Goal: Task Accomplishment & Management: Manage account settings

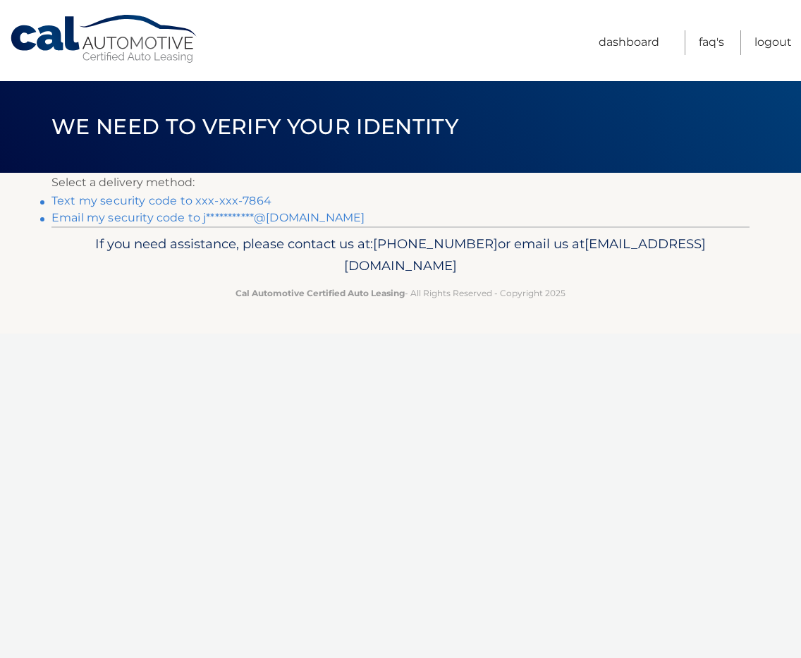
click at [180, 197] on link "Text my security code to xxx-xxx-7864" at bounding box center [161, 200] width 220 height 13
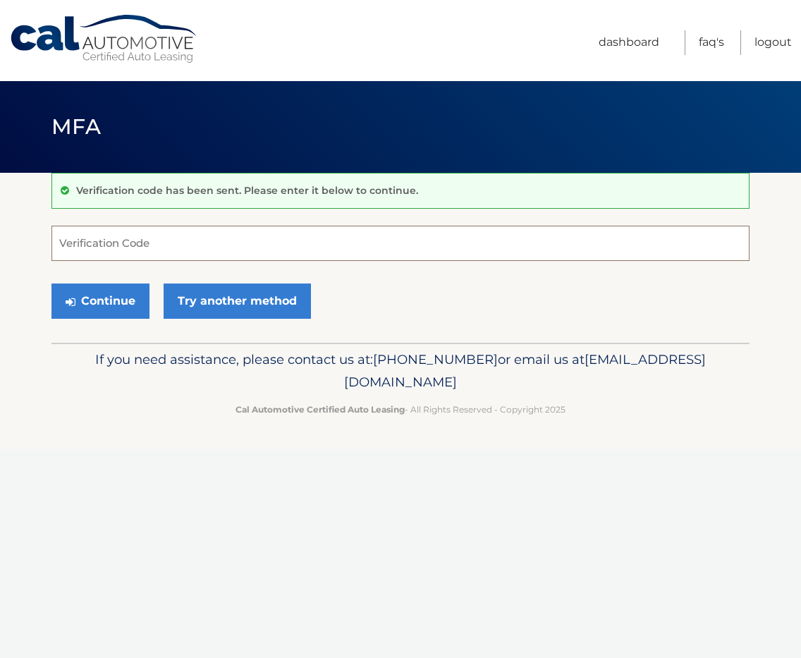
click at [142, 246] on input "Verification Code" at bounding box center [400, 243] width 698 height 35
type input "919184"
click at [111, 305] on button "Continue" at bounding box center [100, 301] width 98 height 35
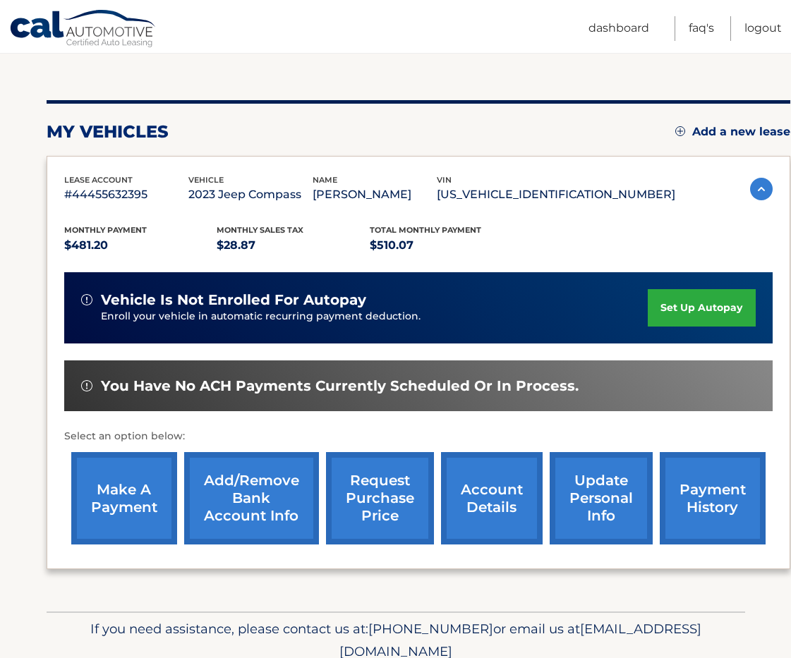
scroll to position [141, 0]
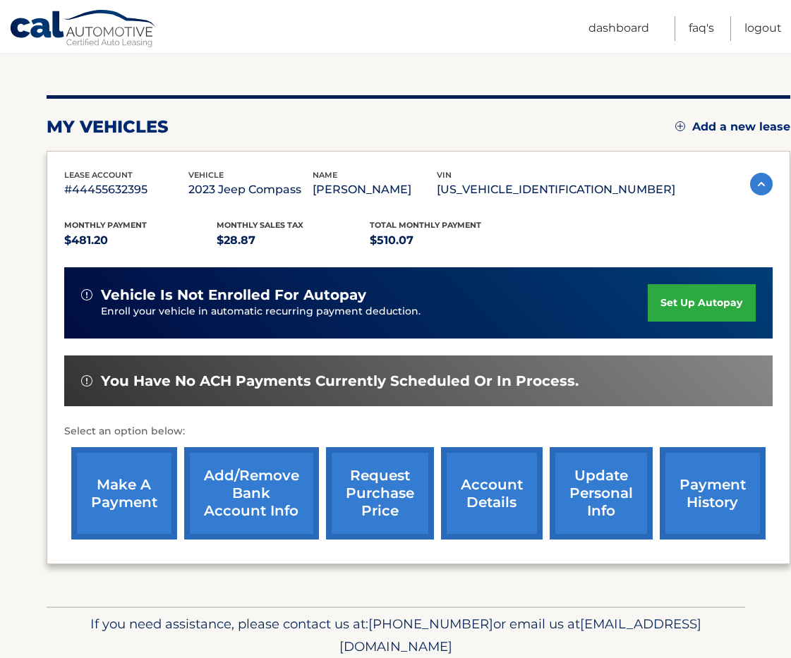
click at [722, 494] on link "payment history" at bounding box center [713, 493] width 106 height 92
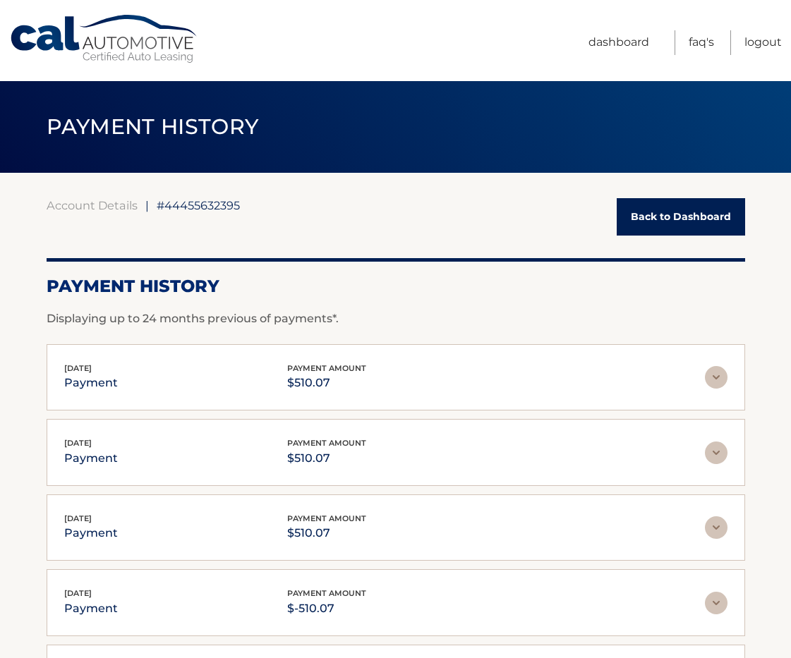
click at [674, 216] on link "Back to Dashboard" at bounding box center [681, 216] width 128 height 37
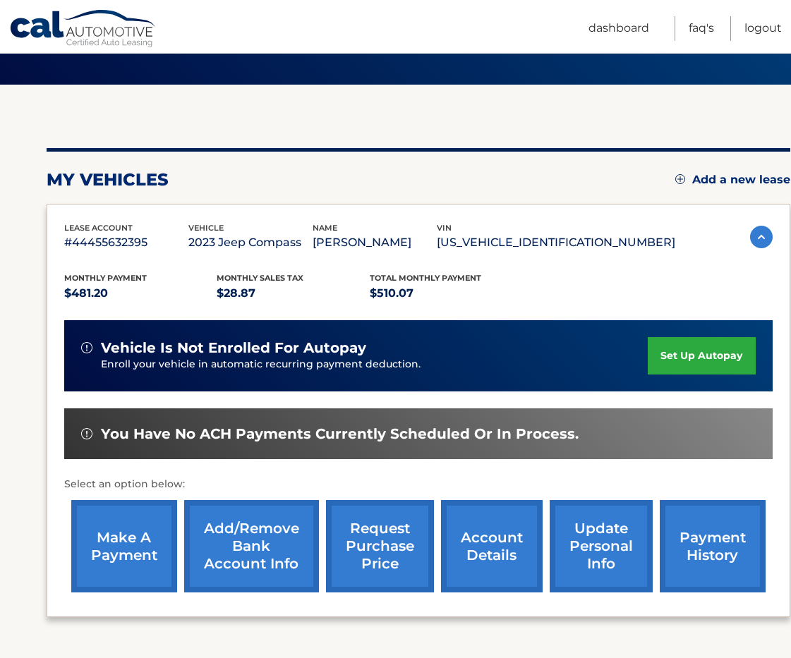
scroll to position [141, 0]
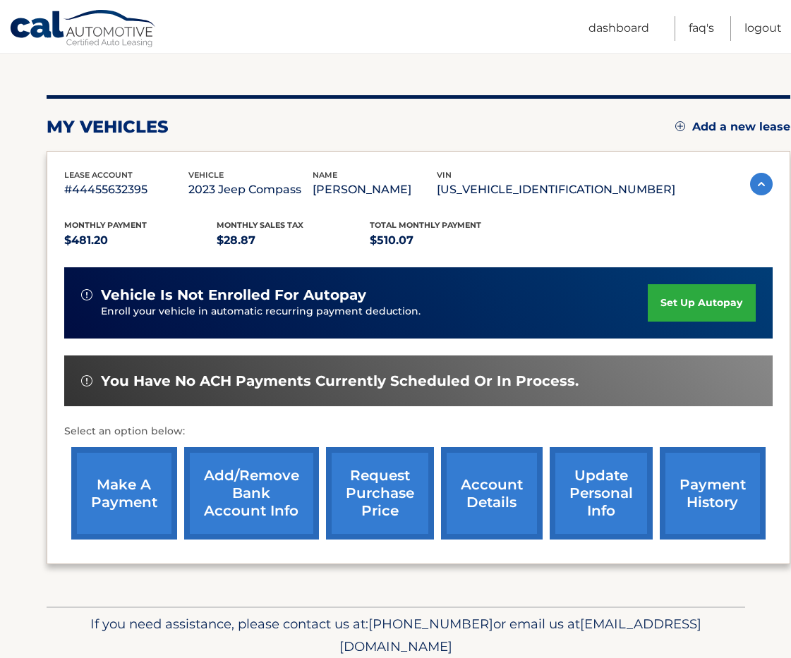
click at [483, 490] on link "account details" at bounding box center [492, 493] width 102 height 92
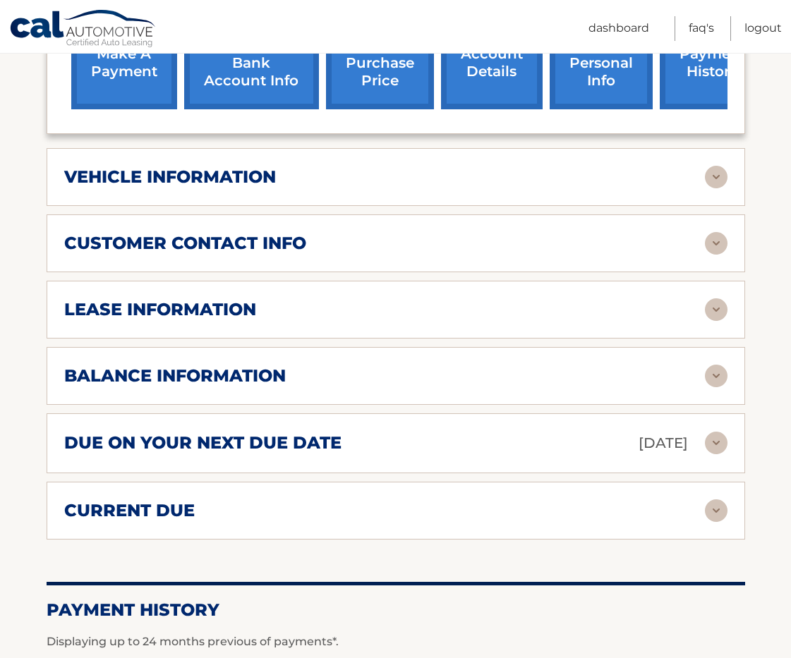
scroll to position [635, 0]
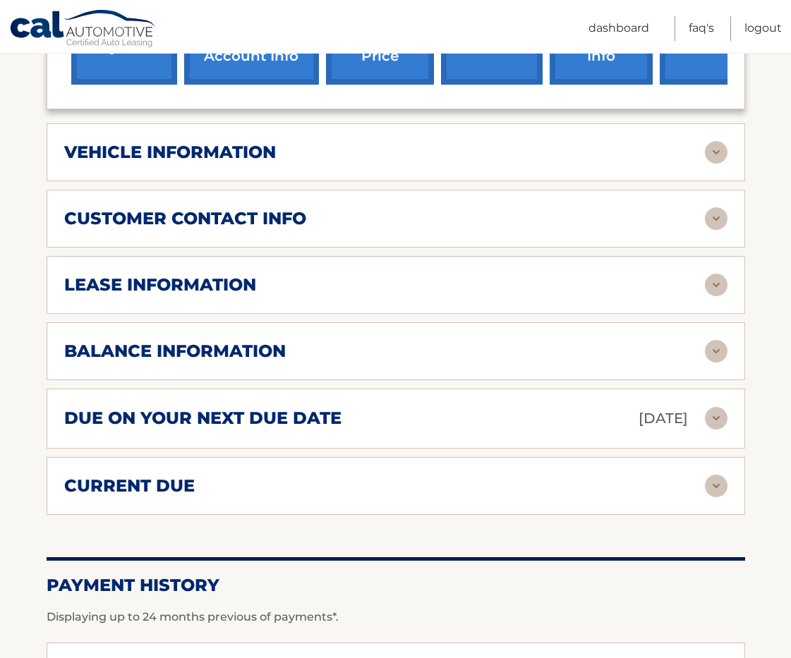
click at [718, 207] on img at bounding box center [716, 218] width 23 height 23
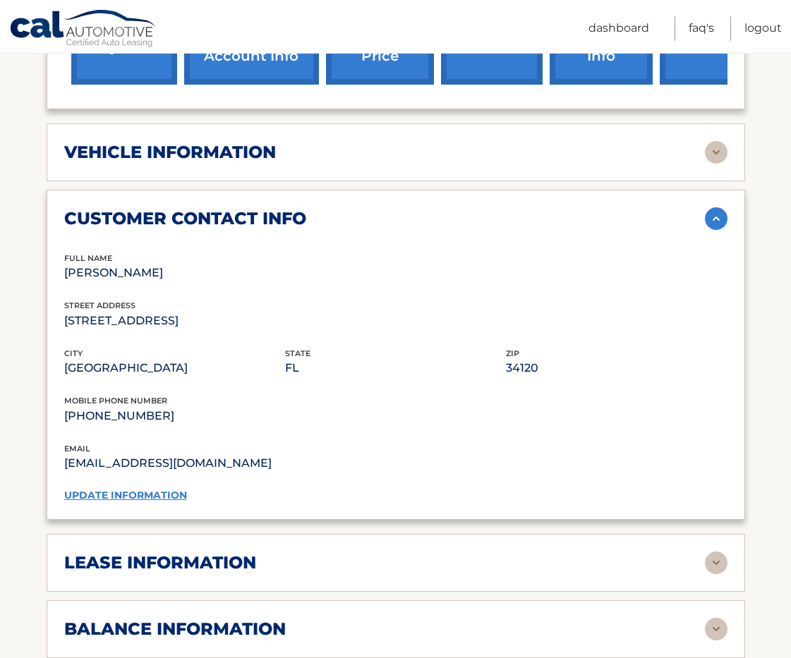
click at [719, 207] on img at bounding box center [716, 218] width 23 height 23
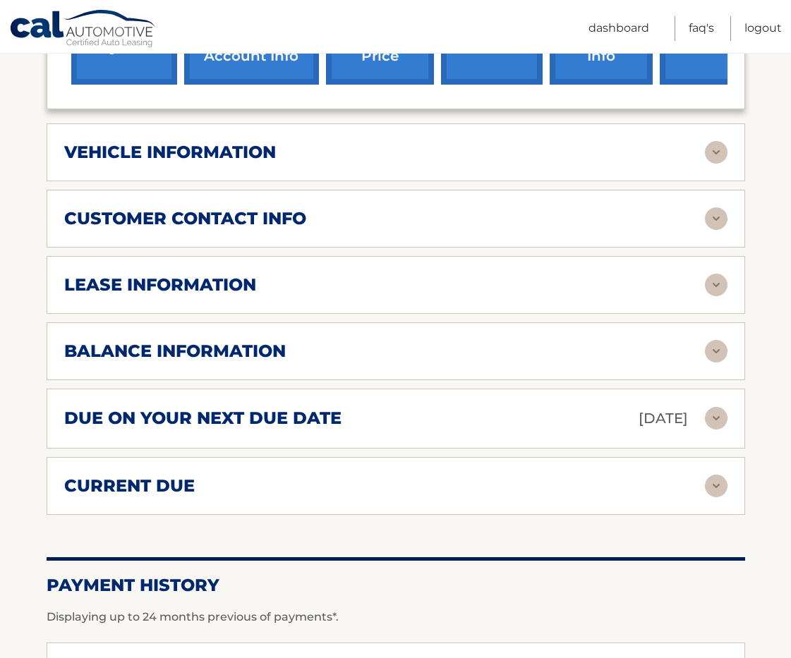
click at [722, 274] on img at bounding box center [716, 285] width 23 height 23
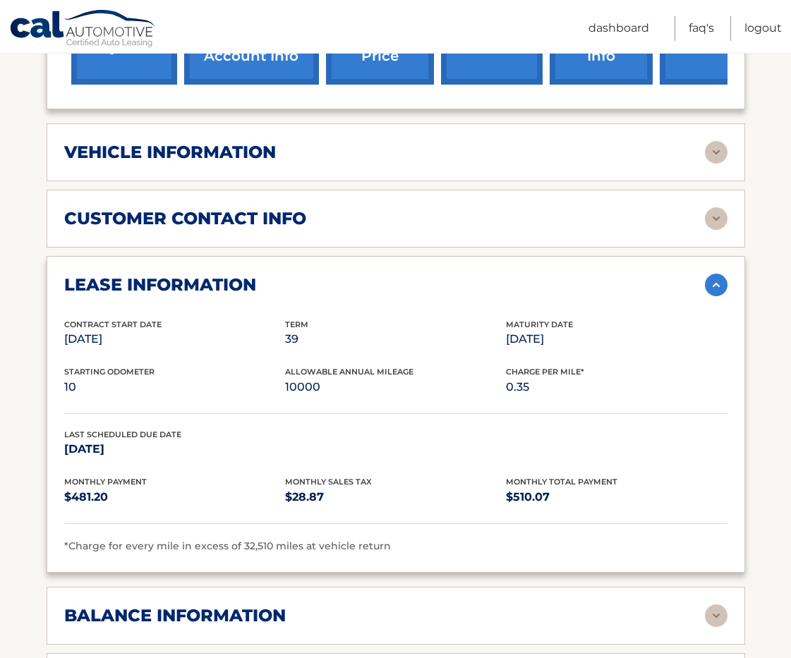
click at [722, 274] on img at bounding box center [716, 285] width 23 height 23
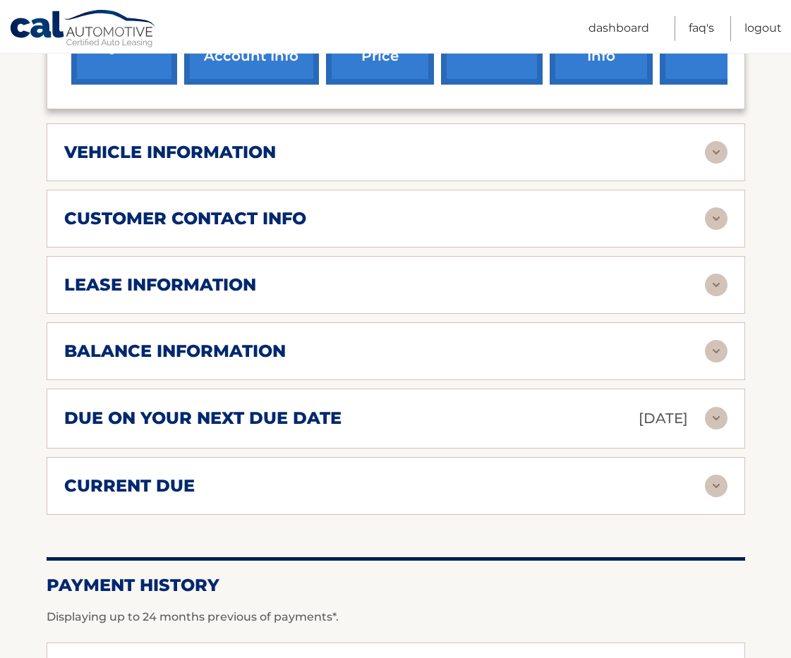
click at [720, 340] on img at bounding box center [716, 351] width 23 height 23
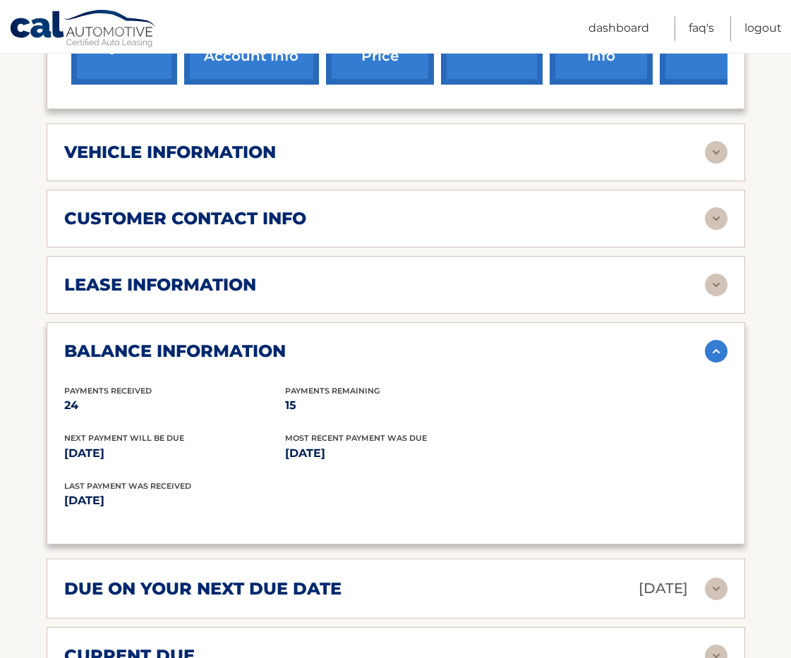
click at [722, 340] on img at bounding box center [716, 351] width 23 height 23
